Goal: Book appointment/travel/reservation

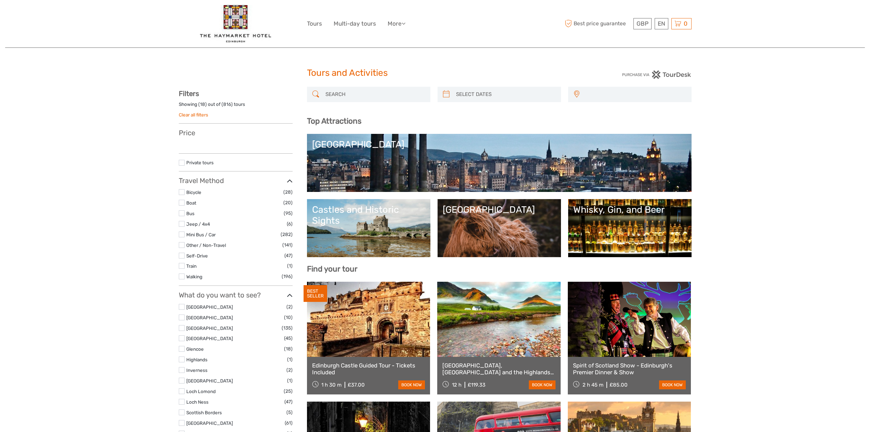
select select
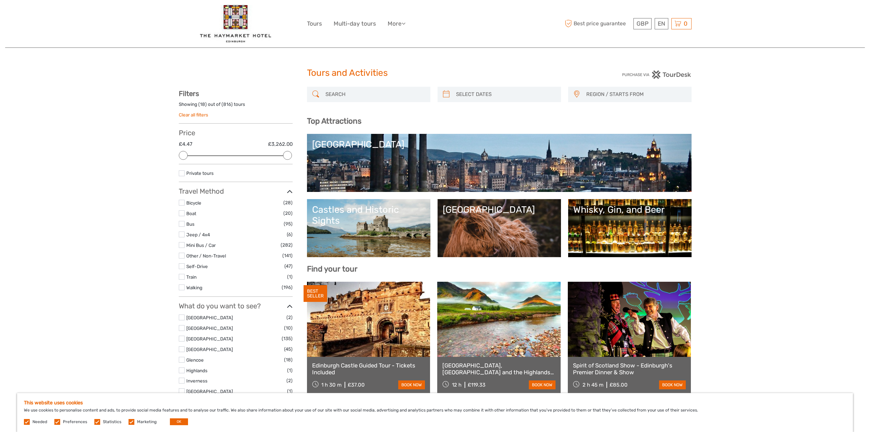
click at [472, 94] on input "search" at bounding box center [505, 95] width 104 height 12
type input "[DATE]"
click at [472, 94] on input "search" at bounding box center [505, 95] width 104 height 12
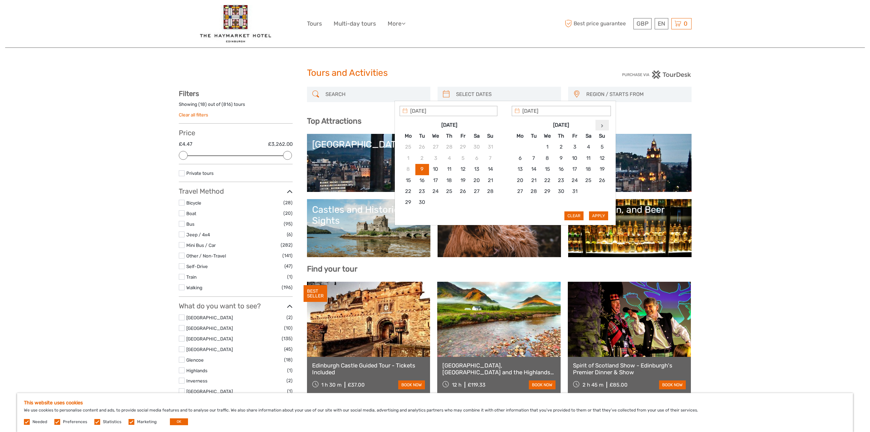
click at [600, 123] on th at bounding box center [602, 125] width 14 height 11
type input "[DATE]"
click at [600, 215] on button "Apply" at bounding box center [598, 216] width 19 height 9
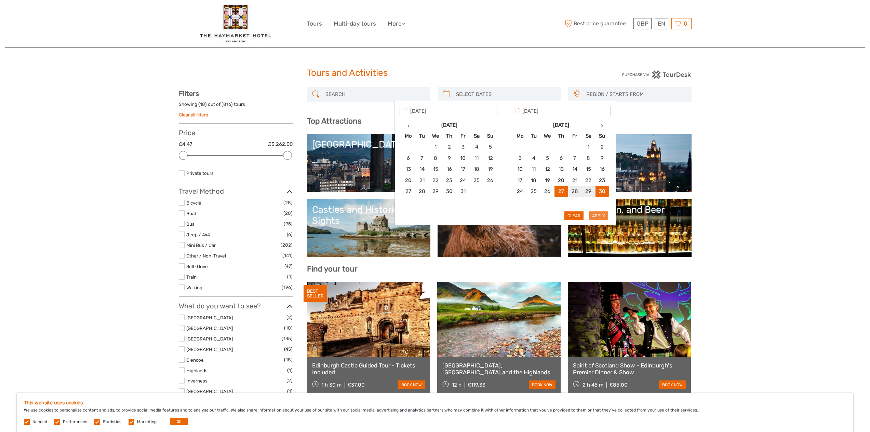
type input "[DATE] - [DATE]"
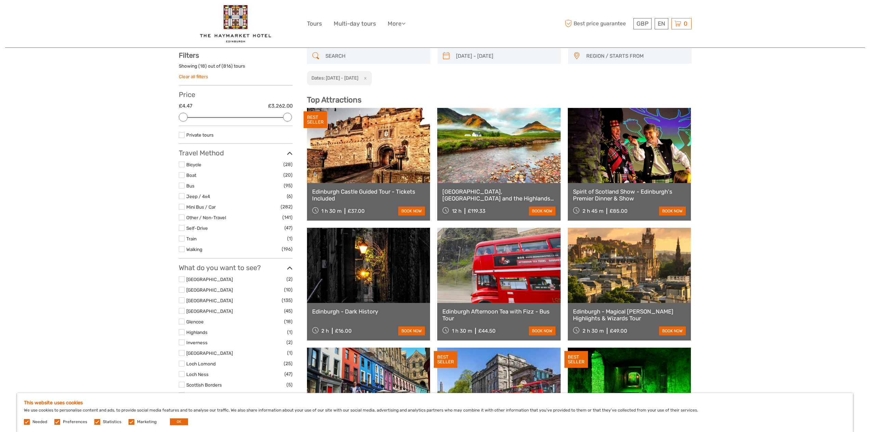
scroll to position [39, 0]
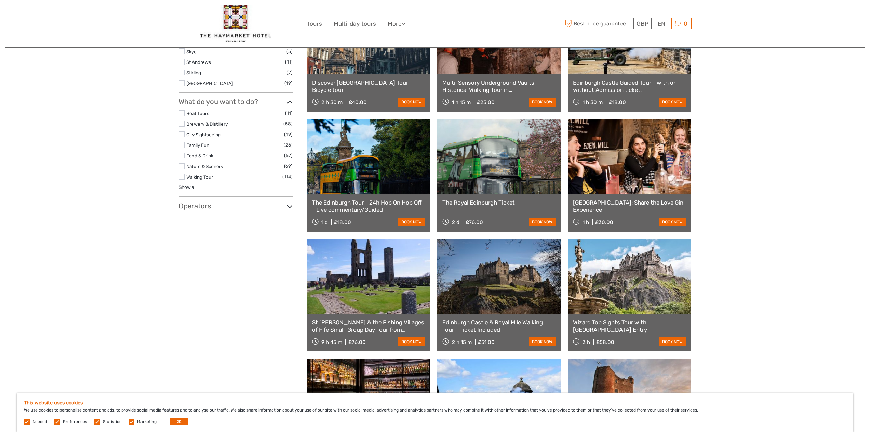
scroll to position [445, 0]
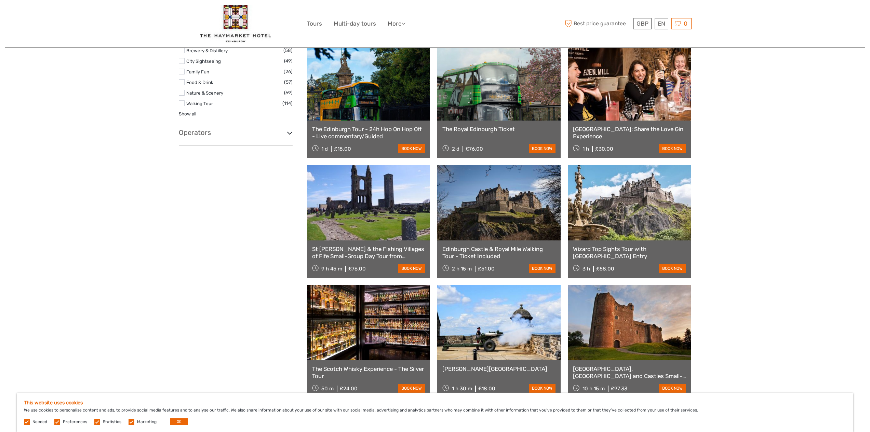
click at [289, 136] on icon at bounding box center [290, 133] width 6 height 9
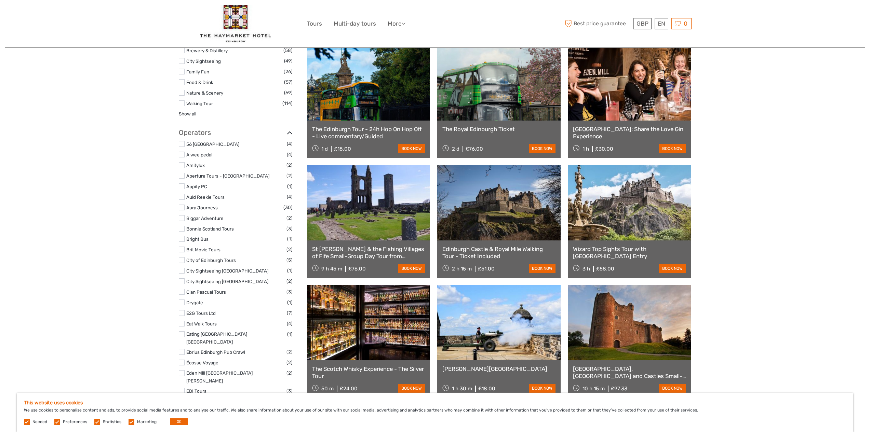
click at [289, 136] on icon at bounding box center [290, 133] width 6 height 9
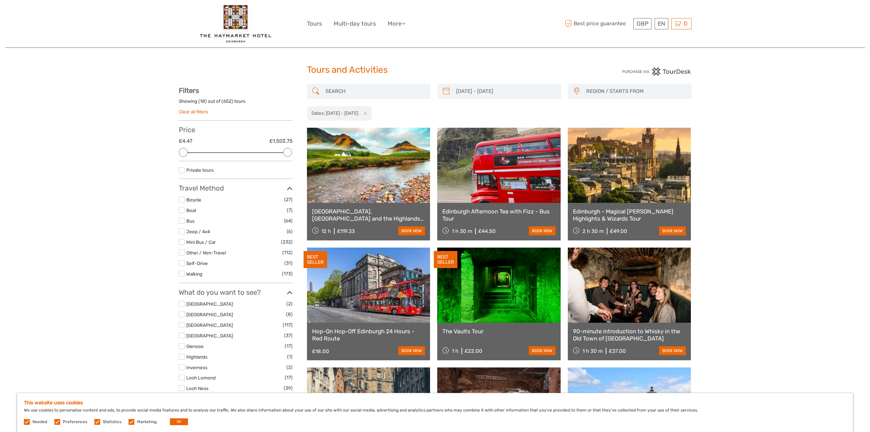
scroll to position [0, 0]
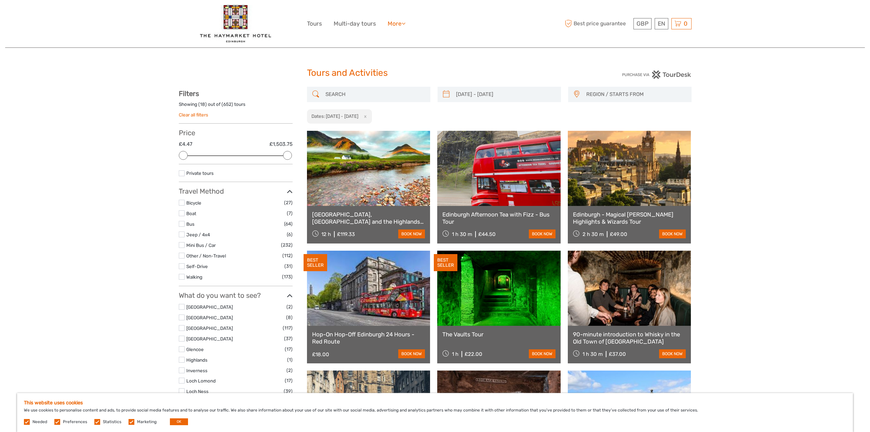
click at [401, 25] on link "More" at bounding box center [397, 24] width 18 height 10
